Goal: Find specific page/section: Find specific page/section

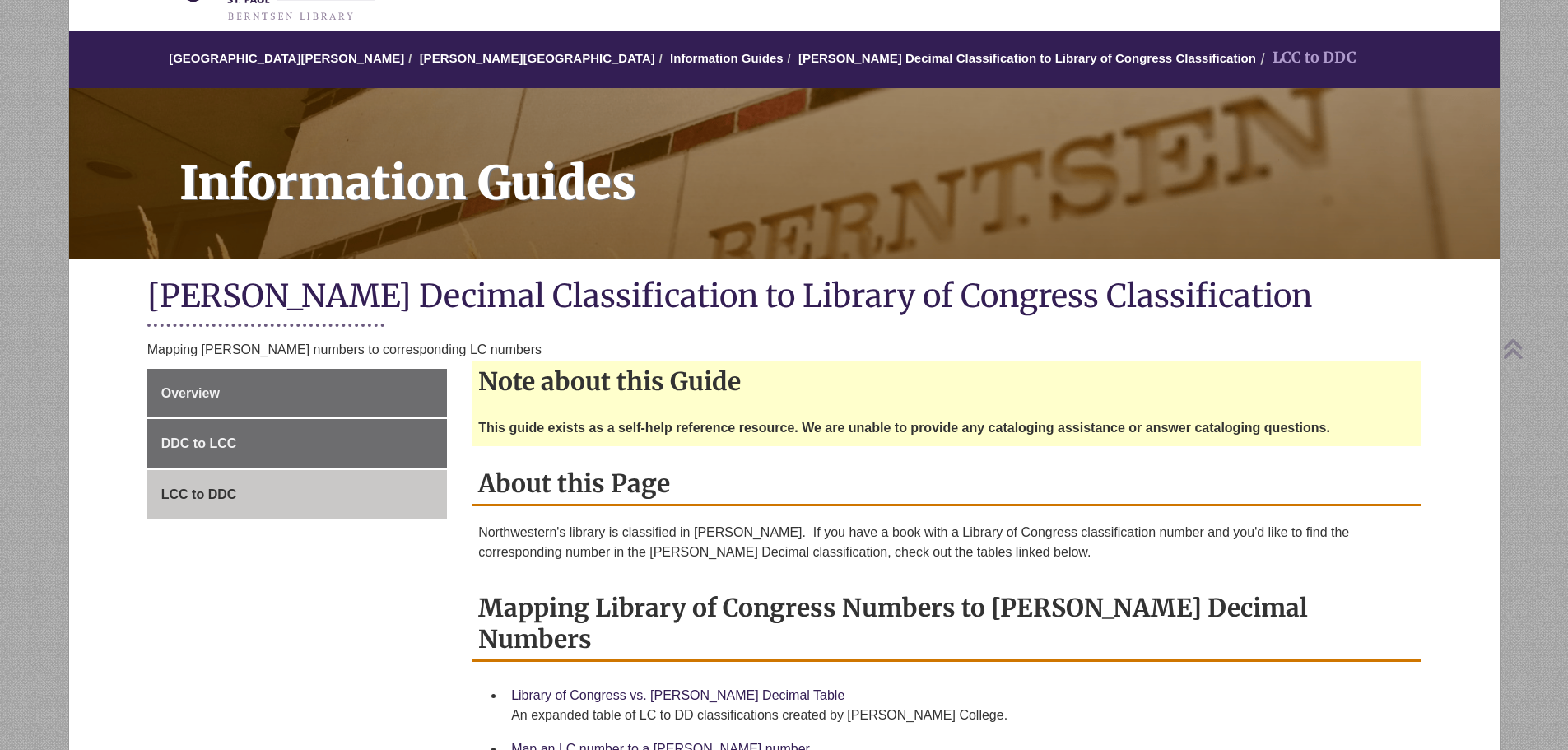
scroll to position [83, 0]
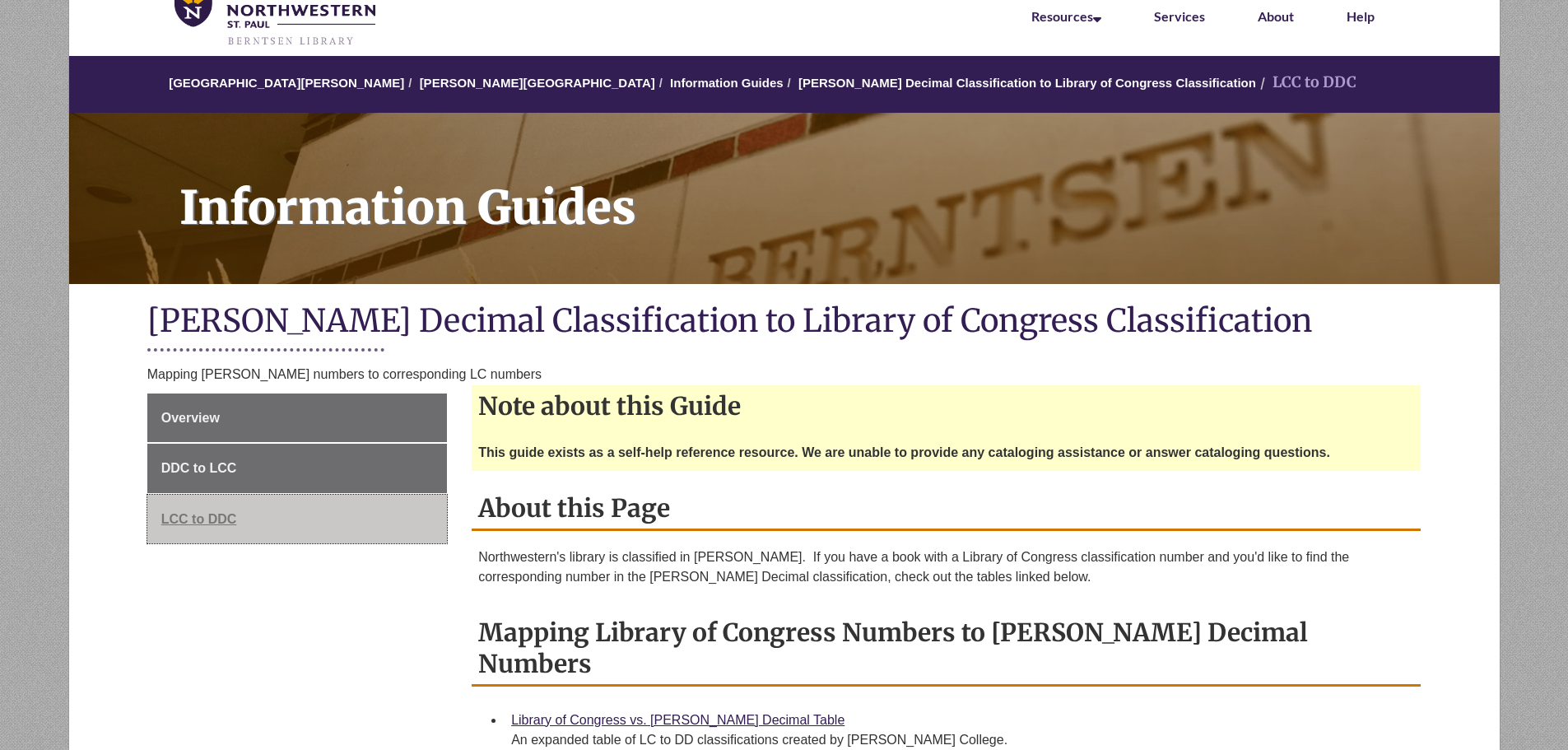
click at [195, 519] on span "LCC to DDC" at bounding box center [199, 519] width 76 height 14
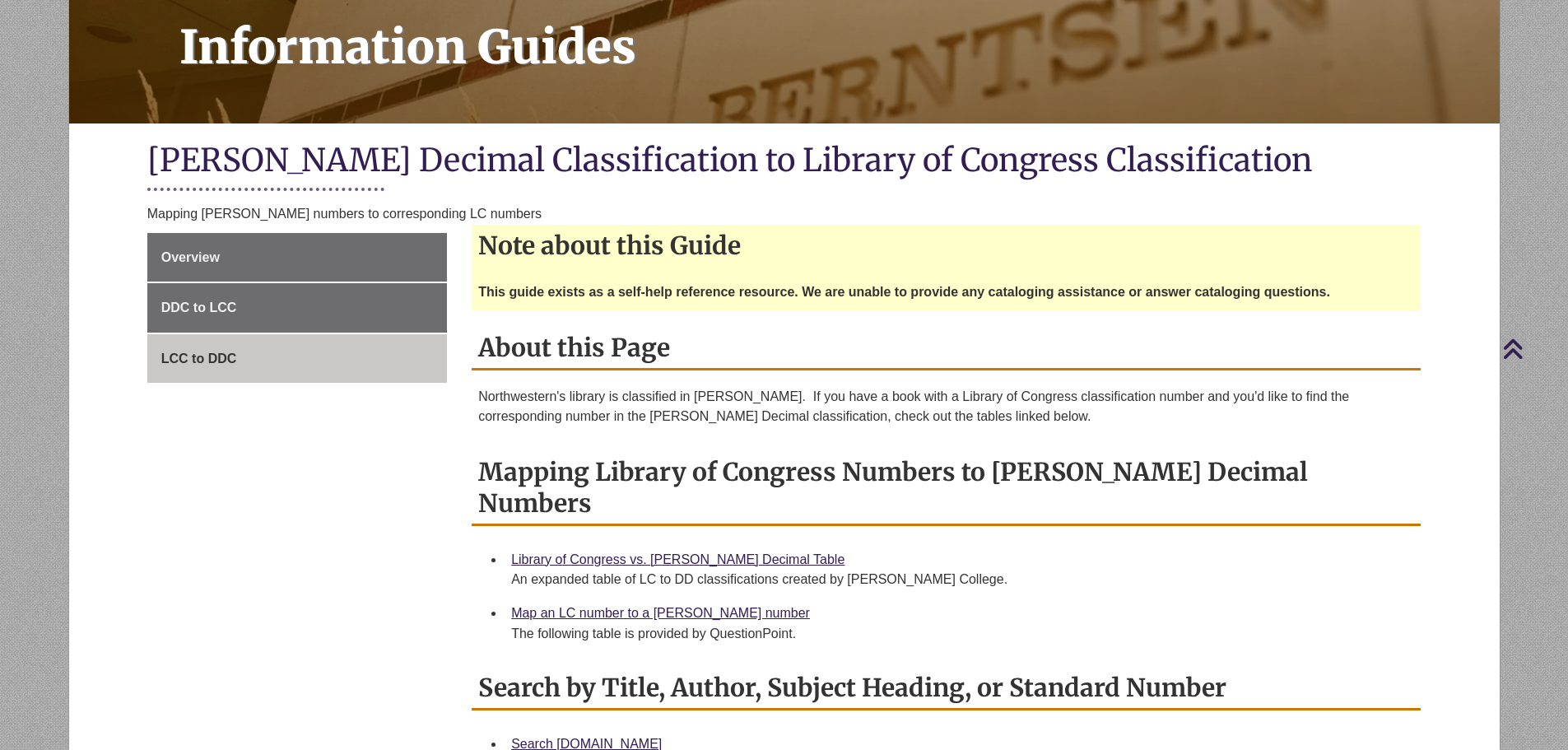
scroll to position [230, 0]
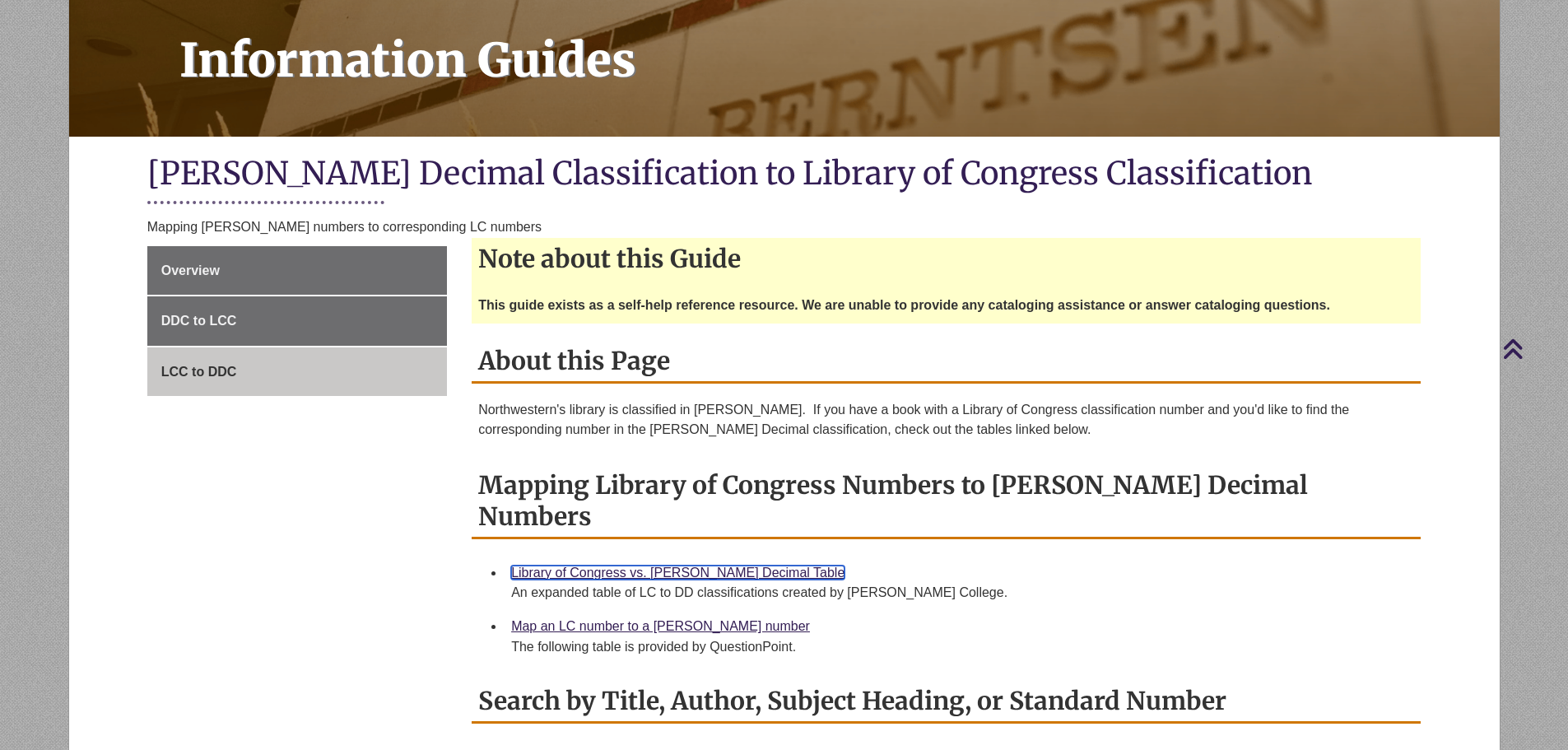
click at [622, 566] on link "Library of Congress vs. [PERSON_NAME] Decimal Table" at bounding box center [677, 573] width 333 height 14
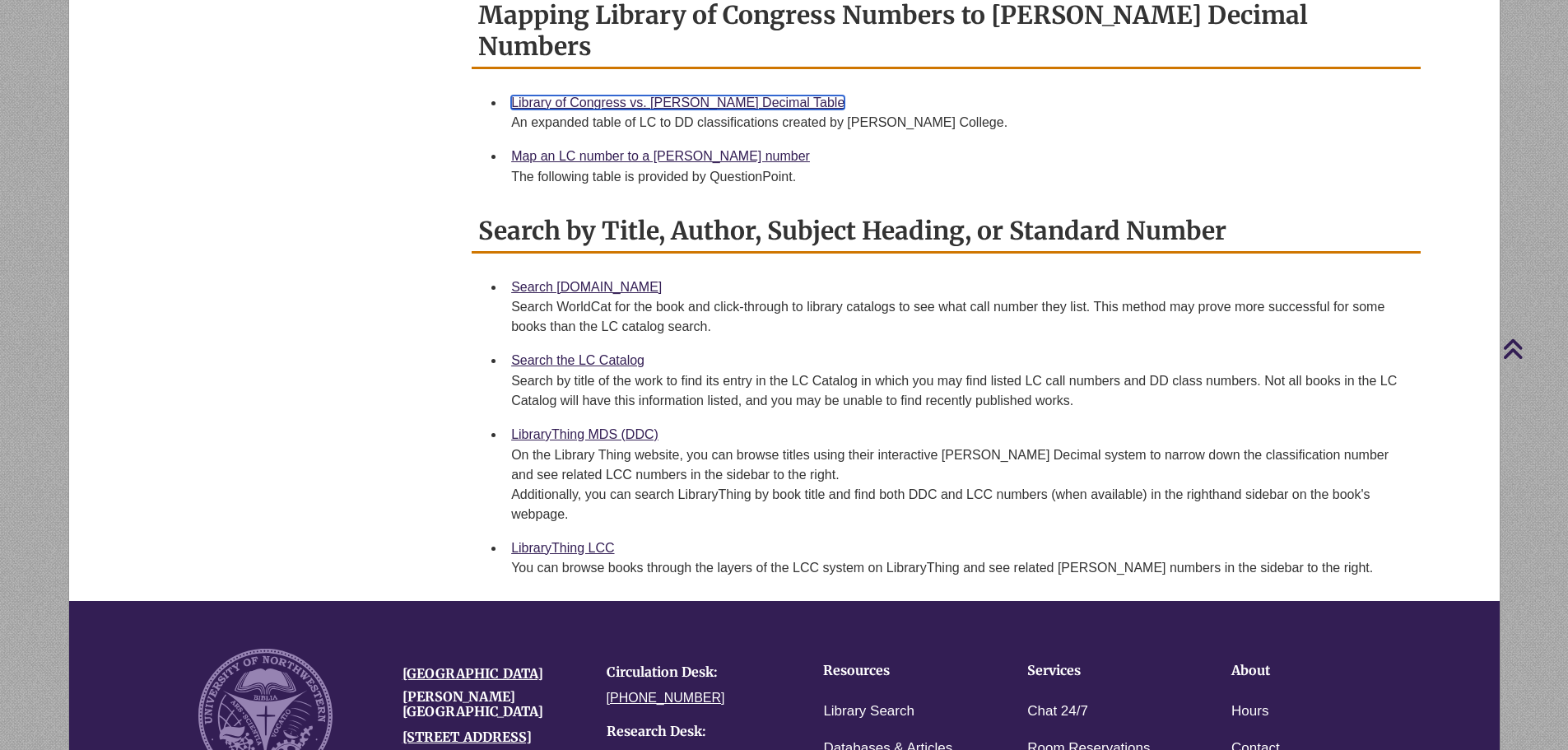
scroll to position [724, 0]
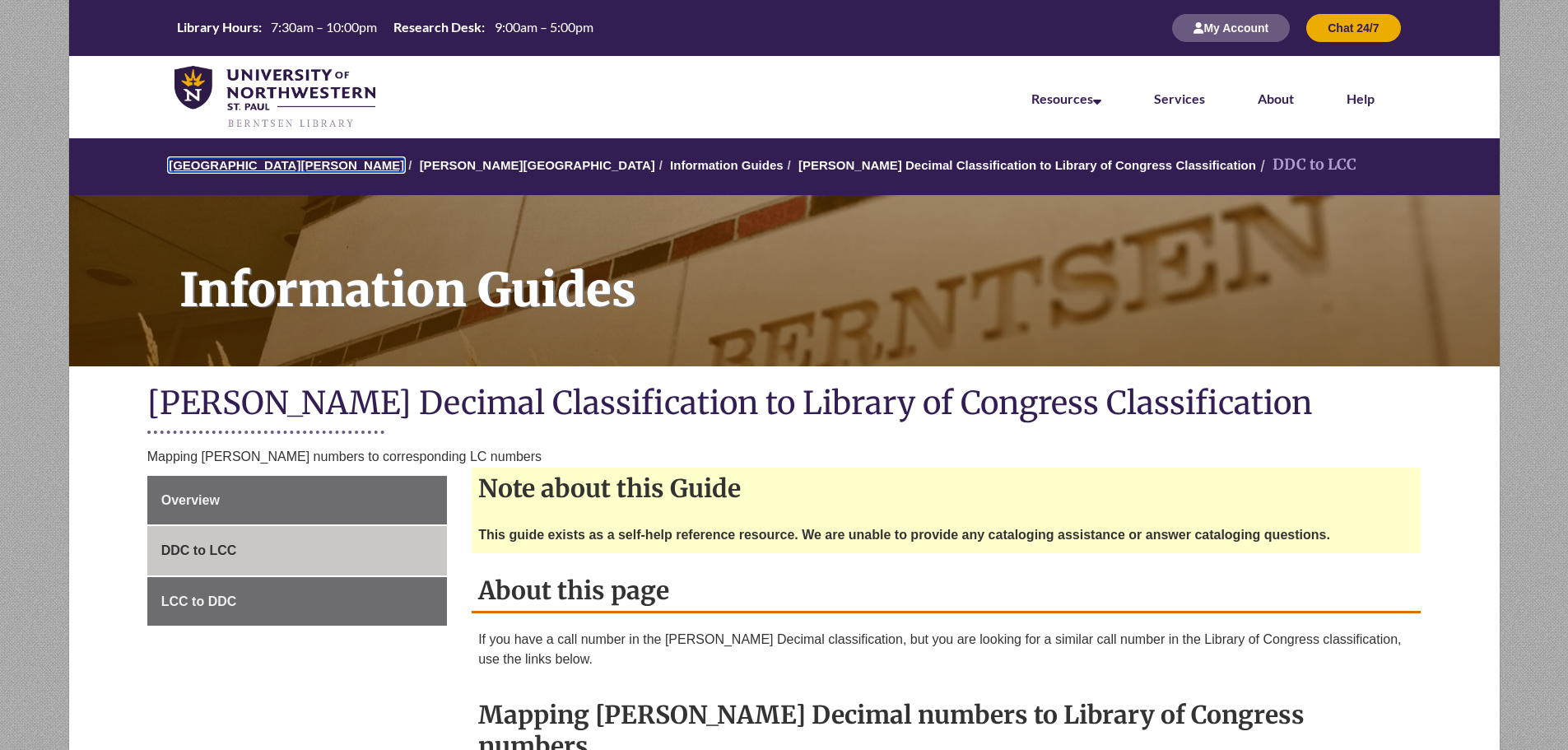
click at [278, 164] on link "[GEOGRAPHIC_DATA][PERSON_NAME]" at bounding box center [286, 165] width 235 height 14
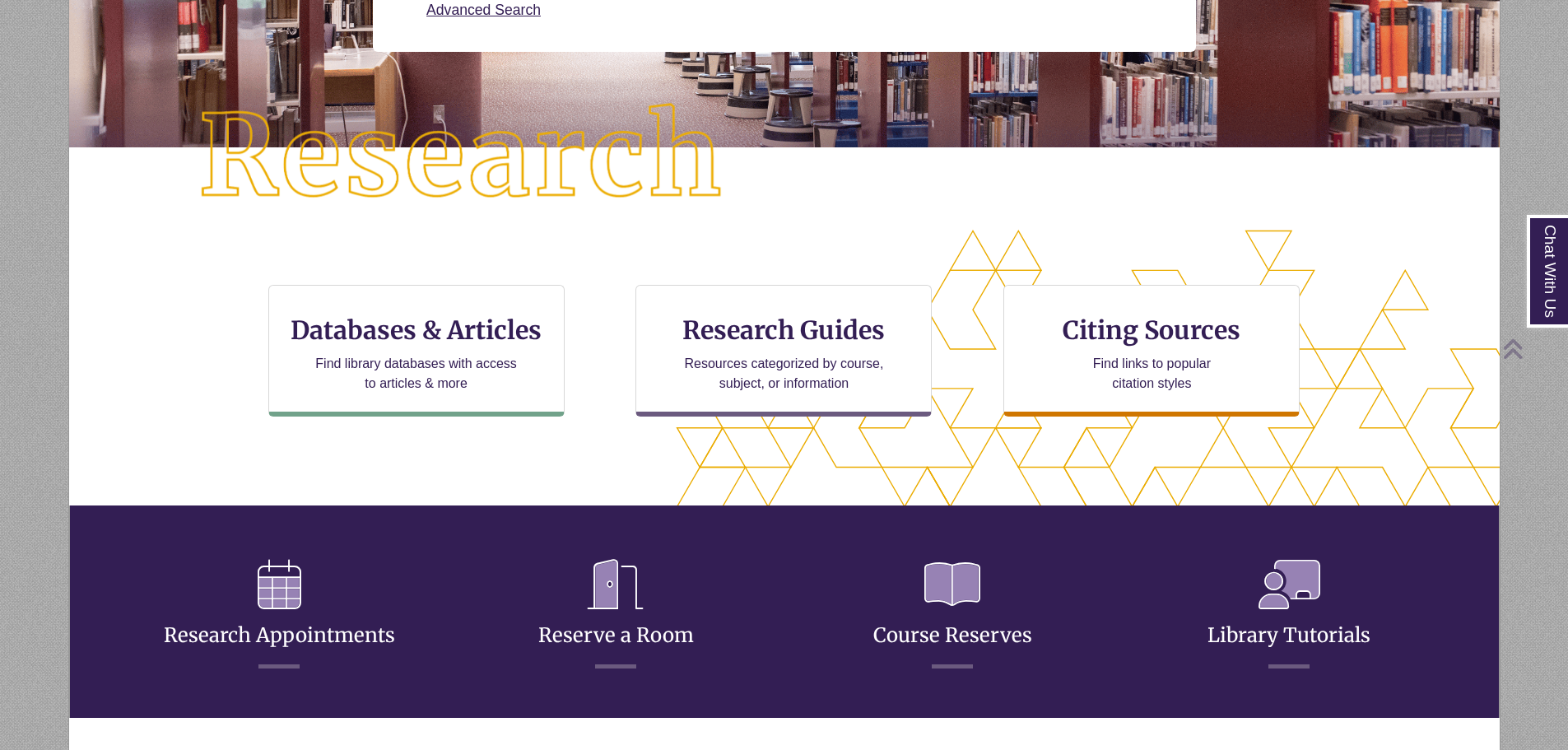
scroll to position [479, 1291]
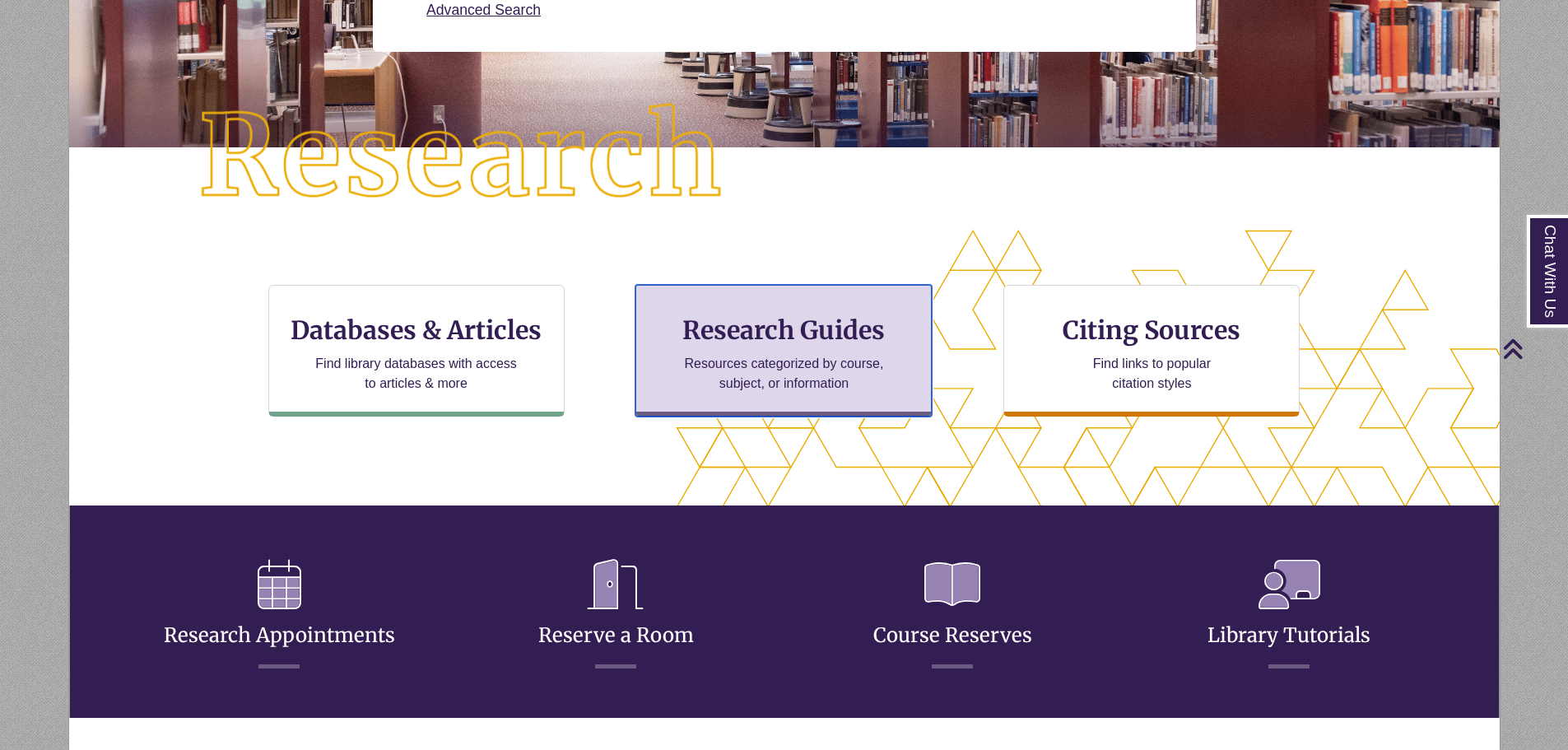
click at [758, 327] on h3 "Research Guides" at bounding box center [784, 330] width 268 height 31
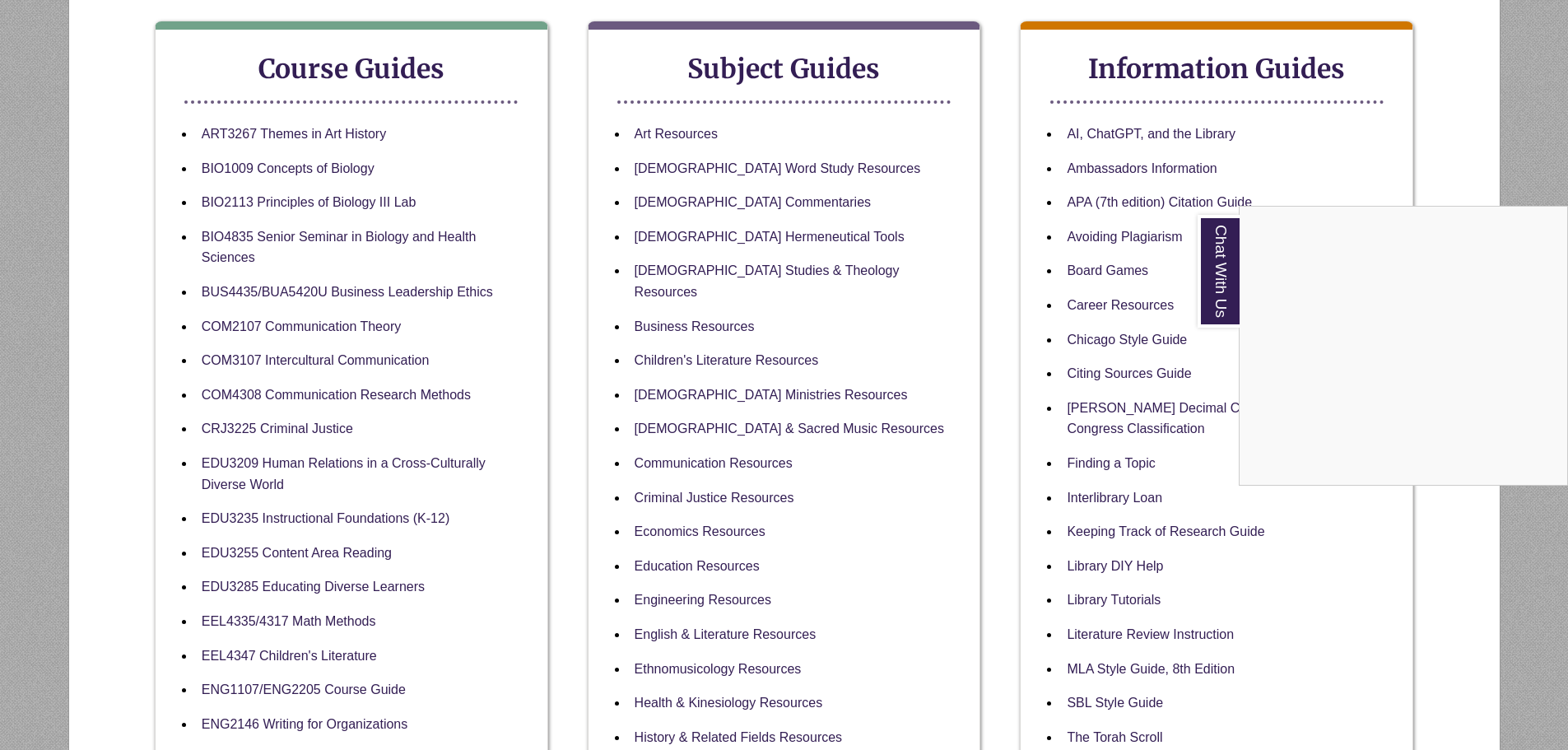
scroll to position [247, 0]
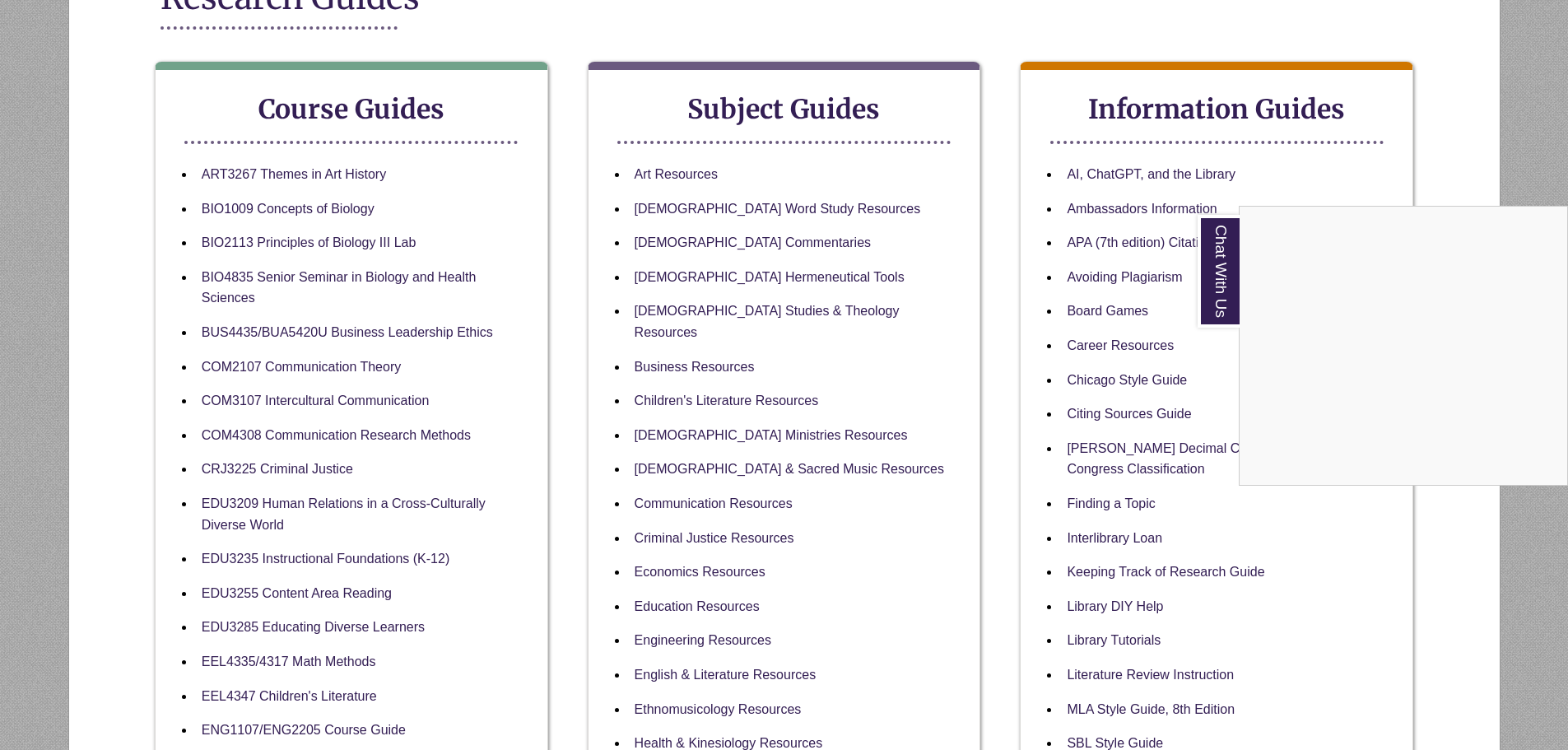
click at [951, 326] on div "Chat With Us" at bounding box center [784, 375] width 1568 height 750
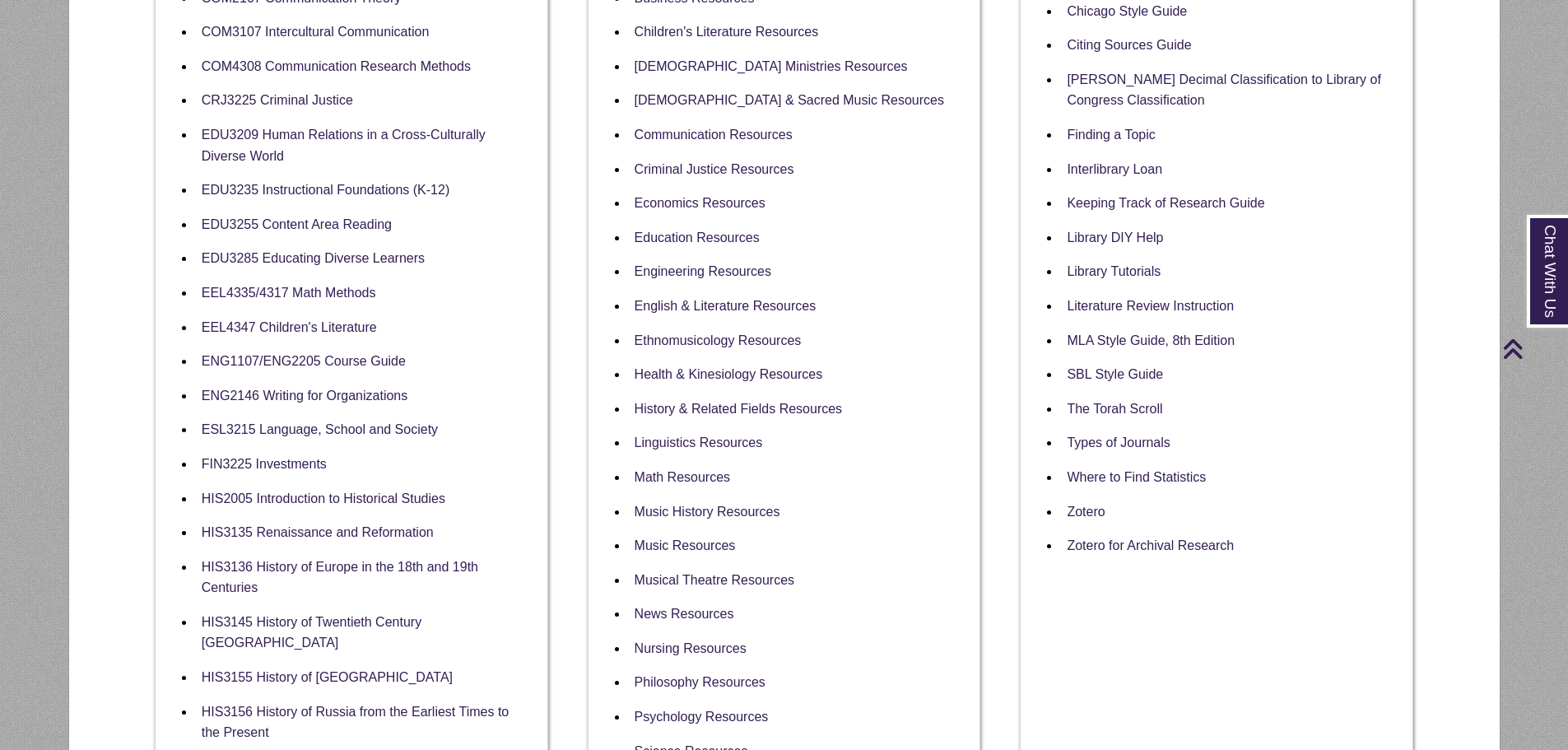
scroll to position [658, 0]
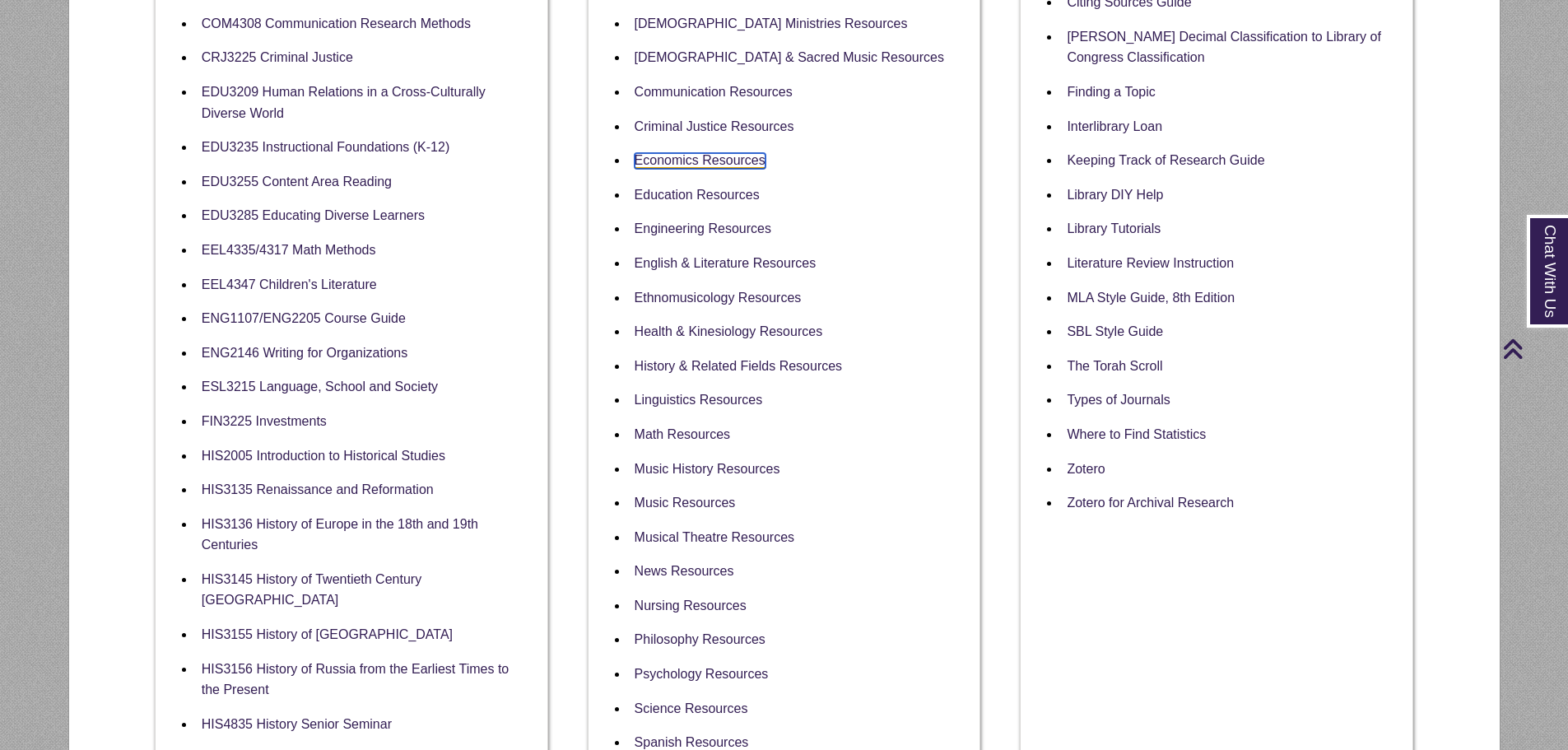
click at [704, 153] on link "Economics Resources" at bounding box center [699, 161] width 131 height 16
